Goal: Information Seeking & Learning: Learn about a topic

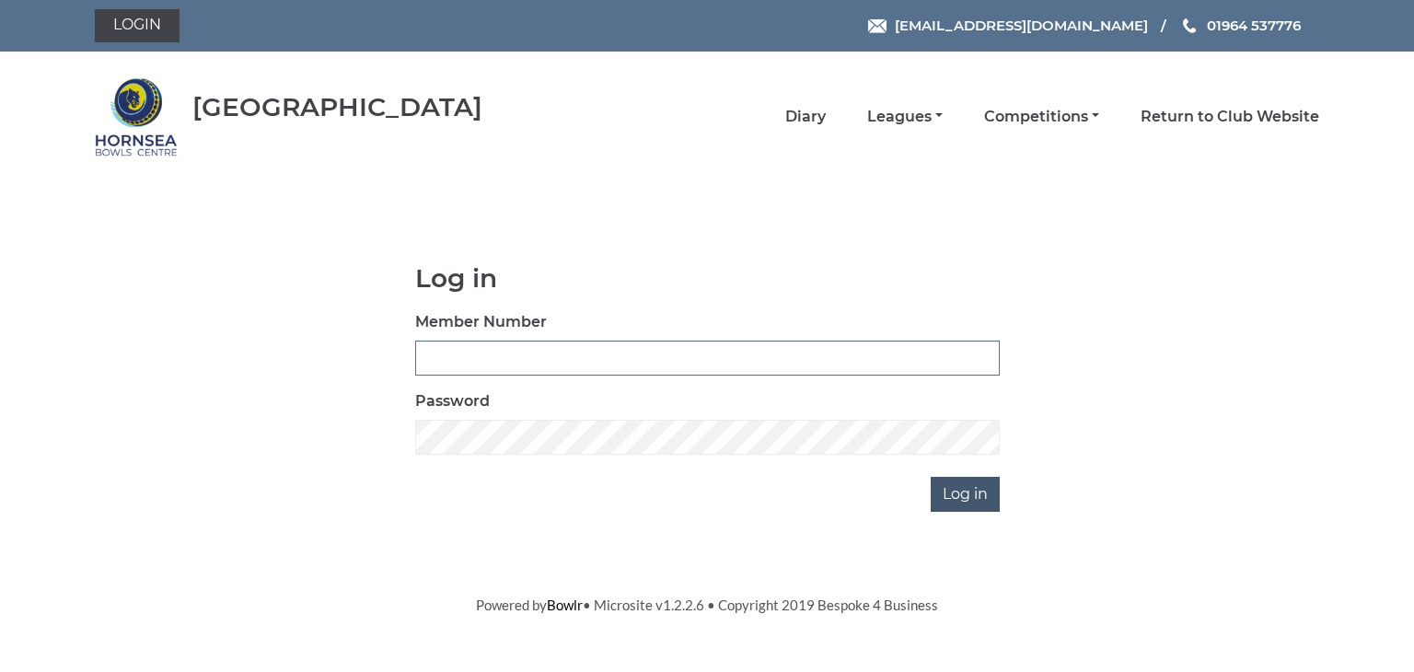
type input "0902"
click at [963, 490] on input "Log in" at bounding box center [965, 494] width 69 height 35
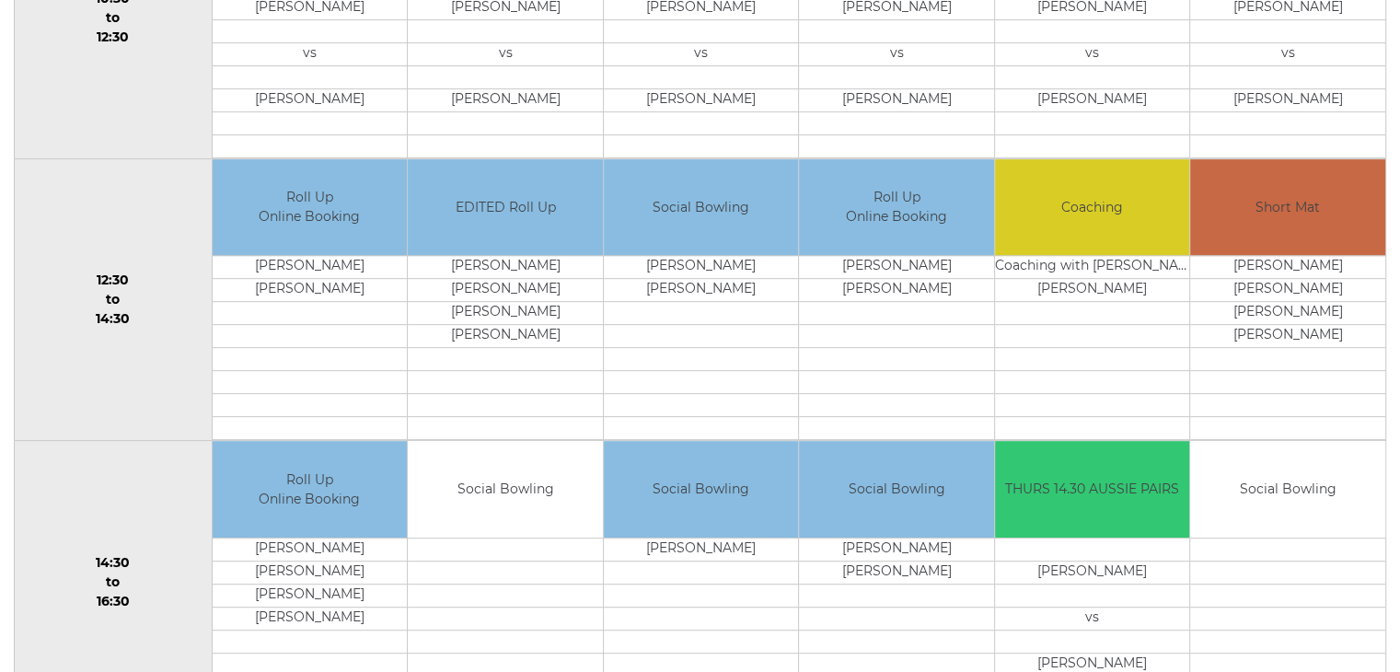
scroll to position [92, 0]
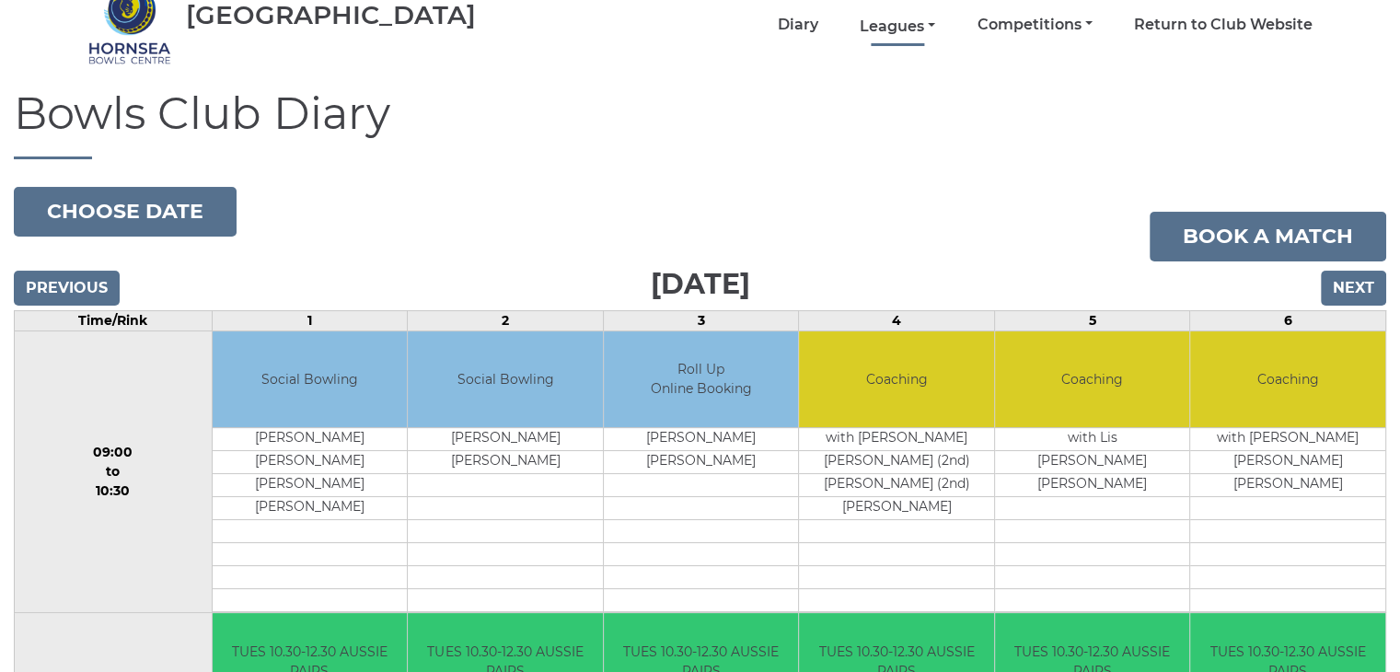
click at [889, 22] on link "Leagues" at bounding box center [897, 27] width 75 height 20
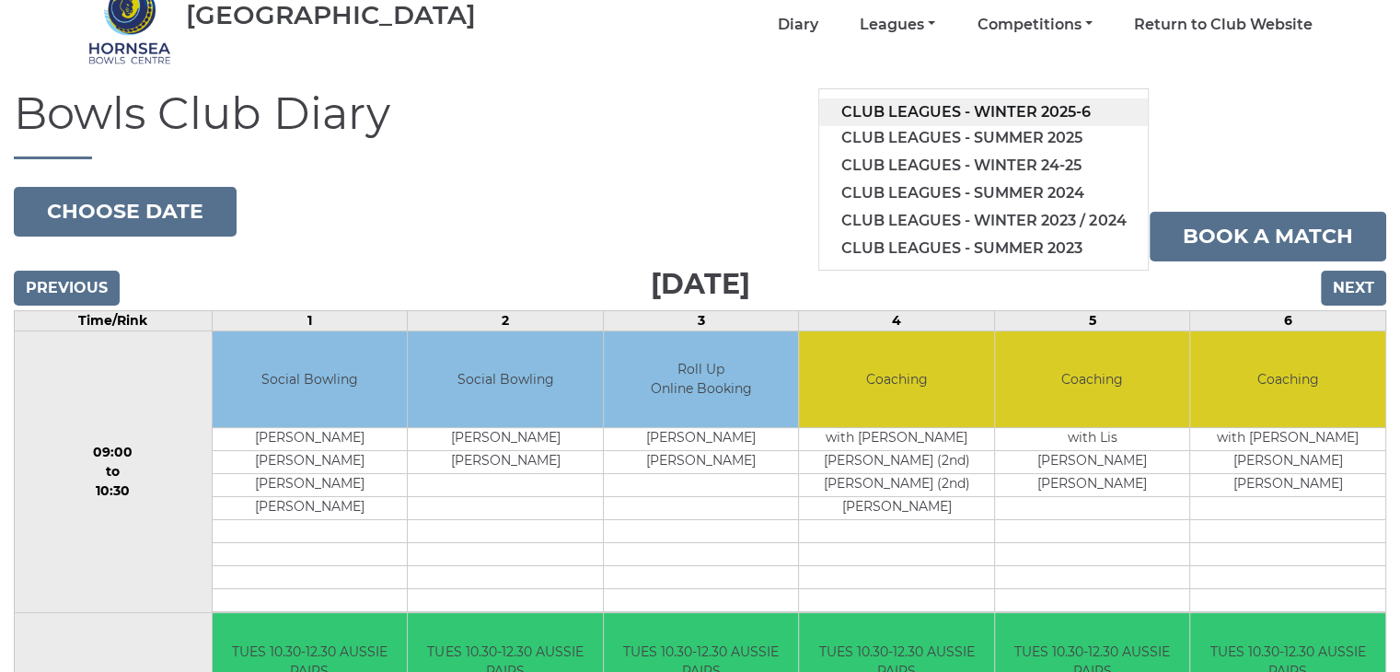
click at [900, 107] on link "Club leagues - Winter 2025-6" at bounding box center [983, 112] width 329 height 28
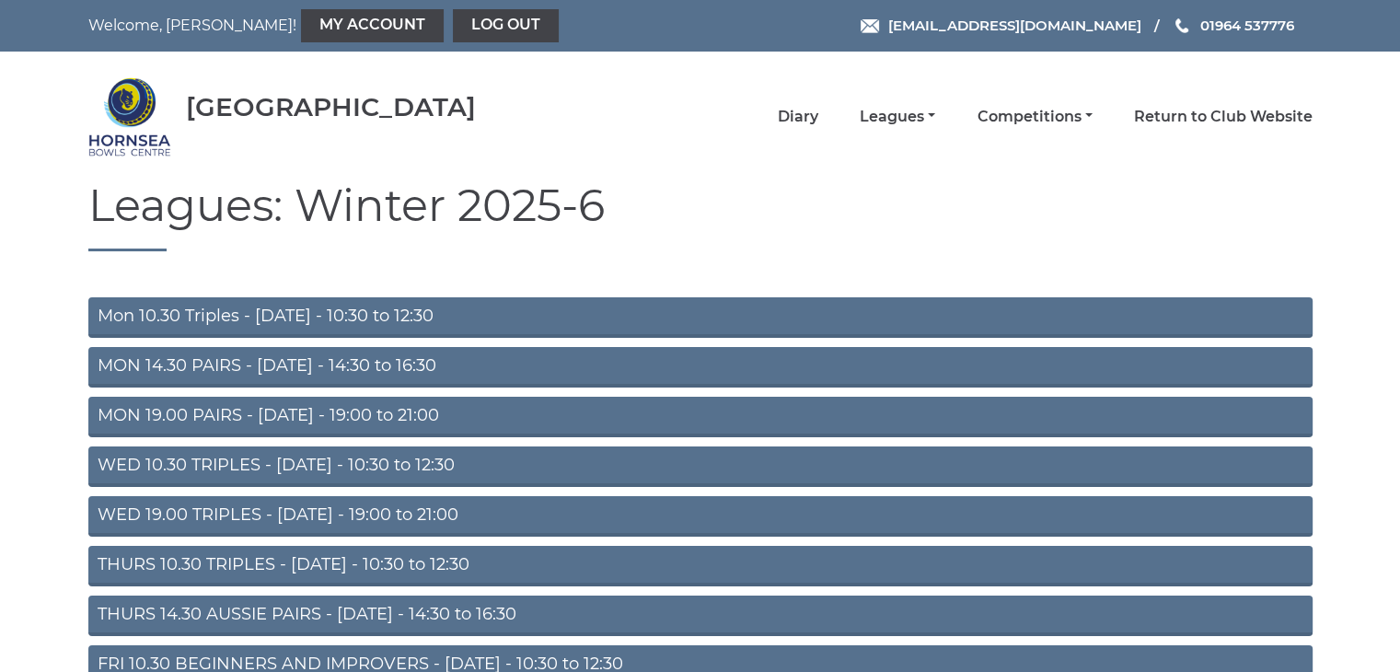
click at [205, 610] on link "THURS 14.30 AUSSIE PAIRS - Thursday - 14:30 to 16:30" at bounding box center [700, 616] width 1224 height 41
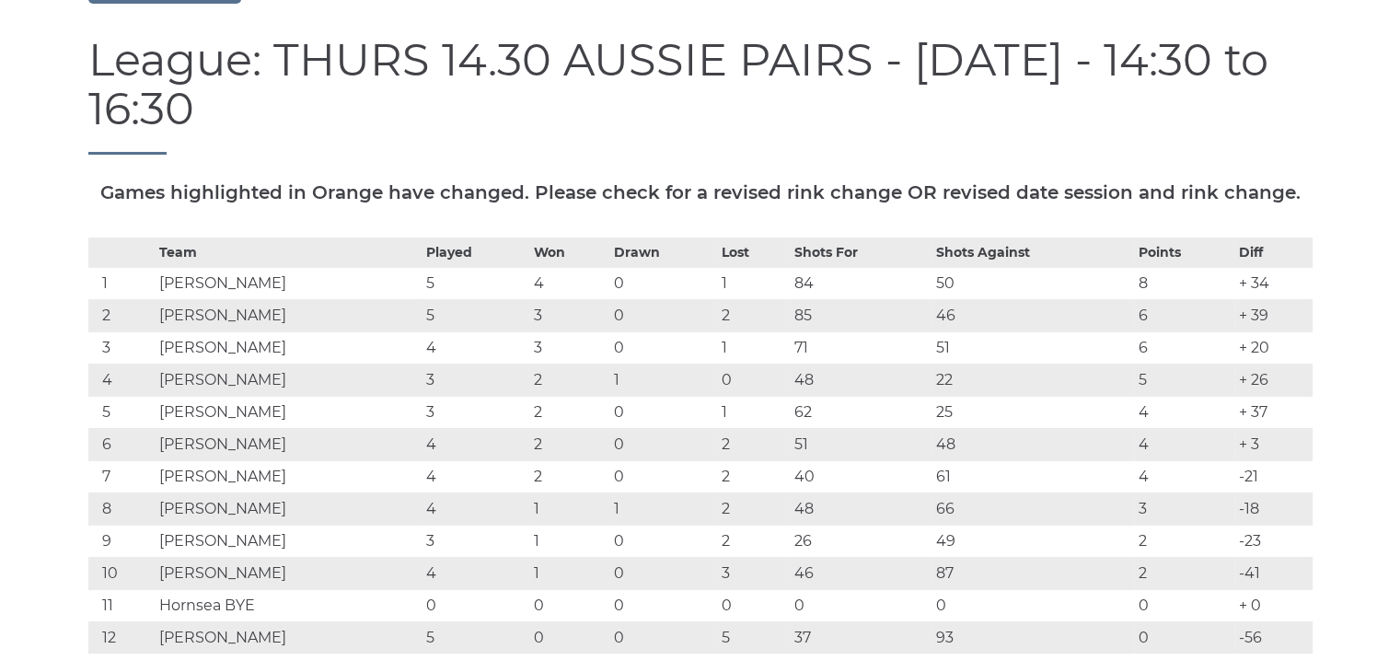
scroll to position [276, 0]
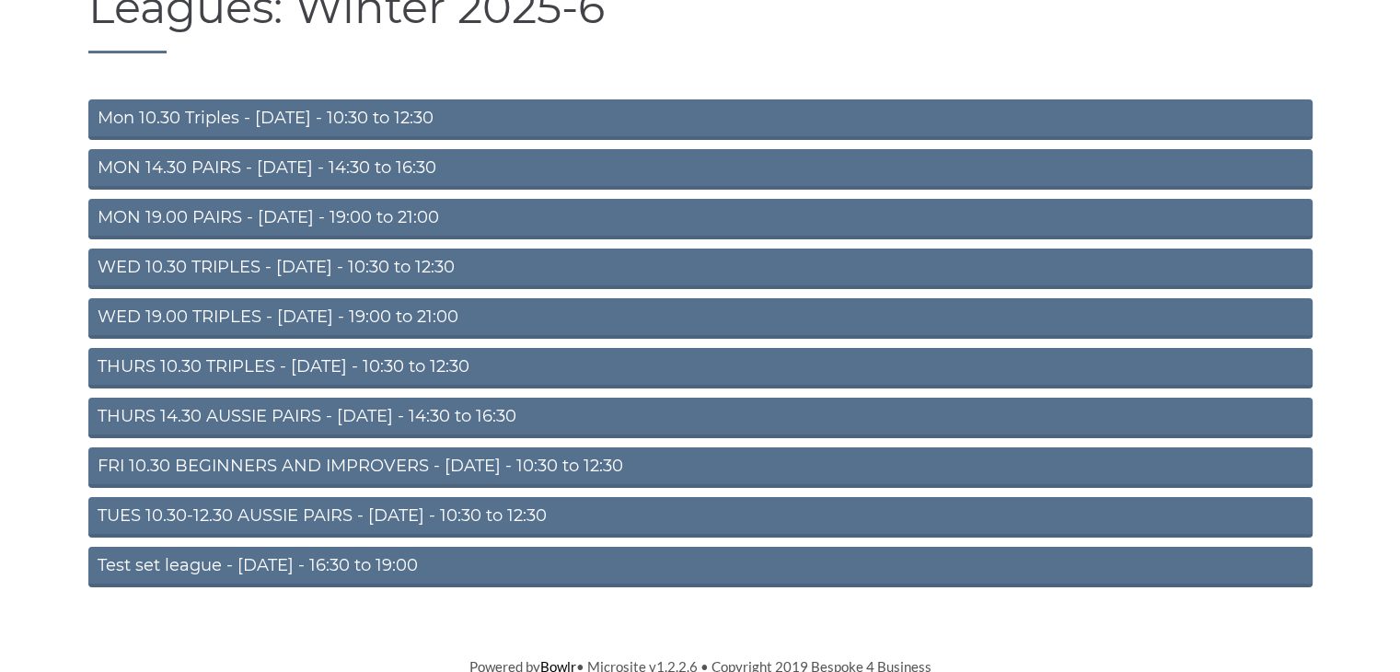
scroll to position [203, 0]
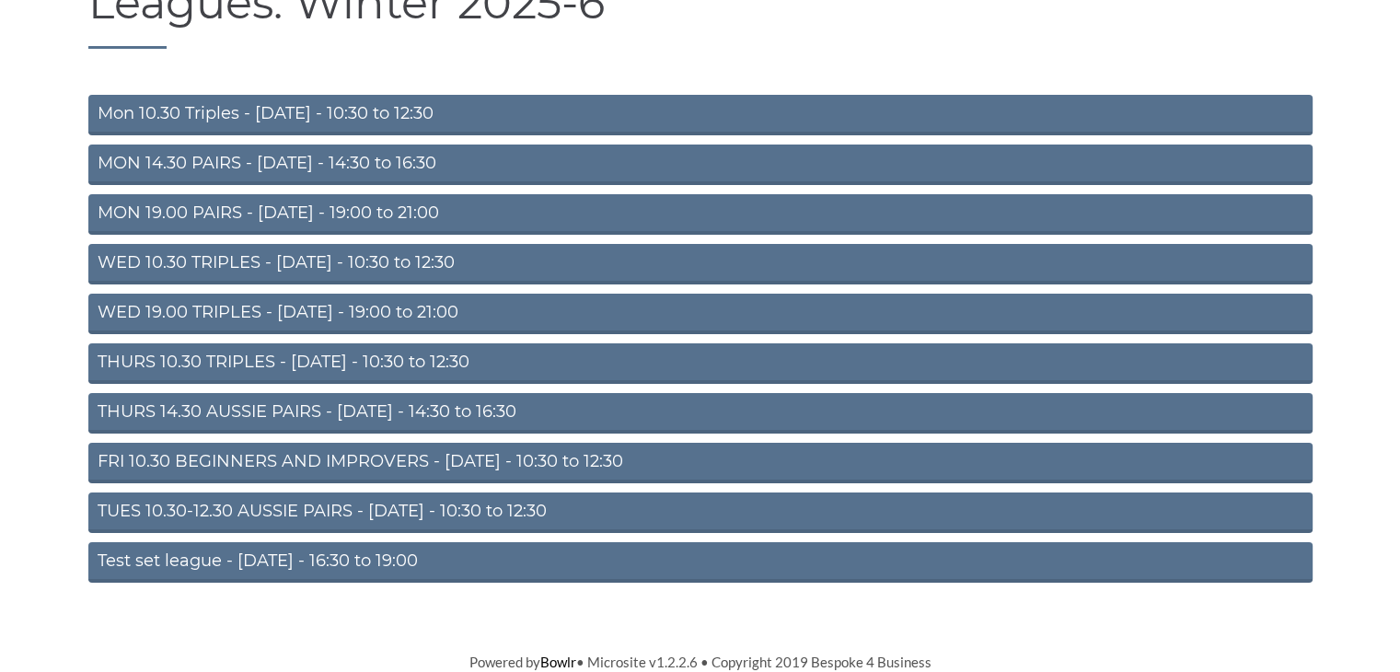
click at [300, 458] on link "FRI 10.30 BEGINNERS AND IMPROVERS - [DATE] - 10:30 to 12:30" at bounding box center [700, 463] width 1224 height 41
